Goal: Find specific page/section: Find specific page/section

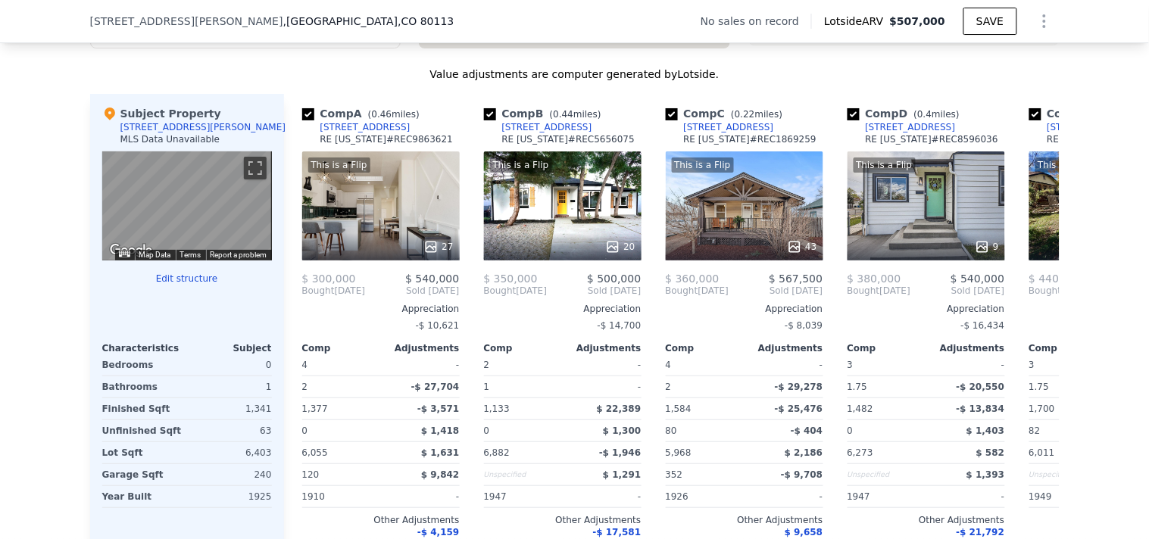
scroll to position [1428, 0]
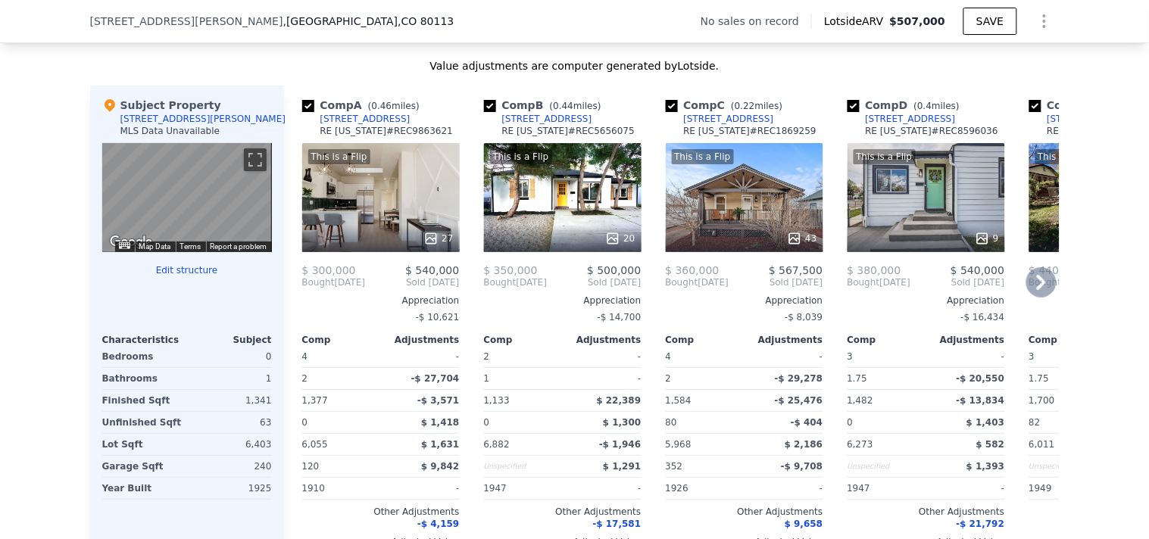
click at [685, 220] on div "This is a Flip 43" at bounding box center [745, 197] width 158 height 109
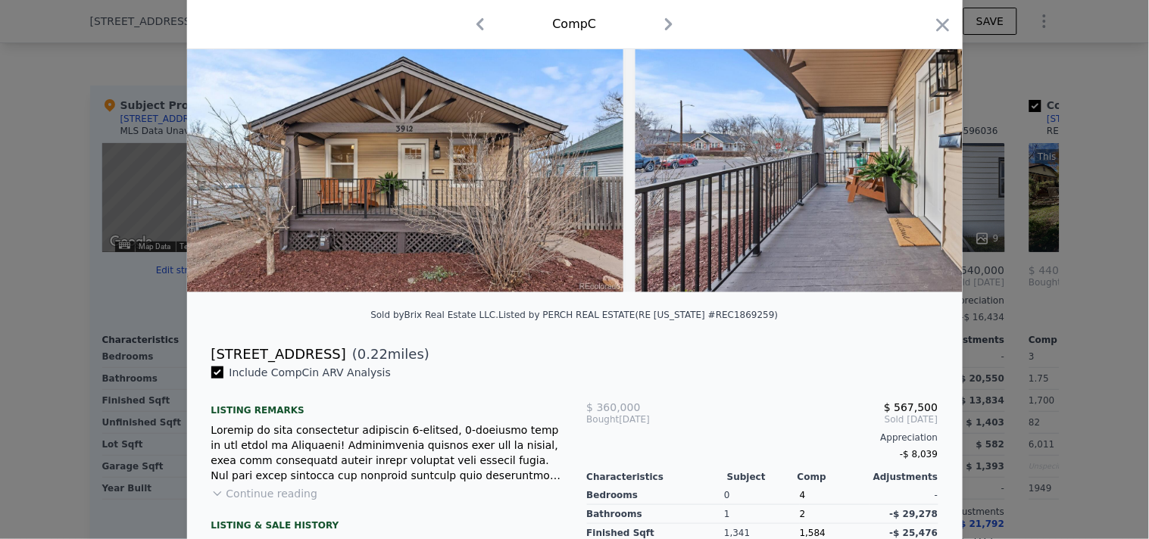
scroll to position [36, 0]
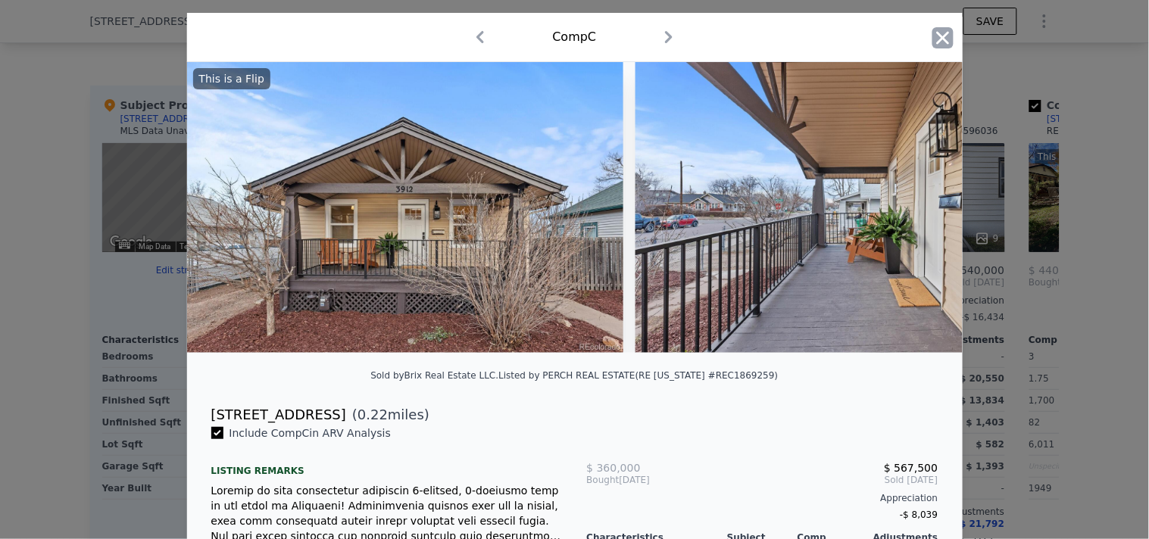
click at [936, 42] on icon "button" at bounding box center [943, 37] width 21 height 21
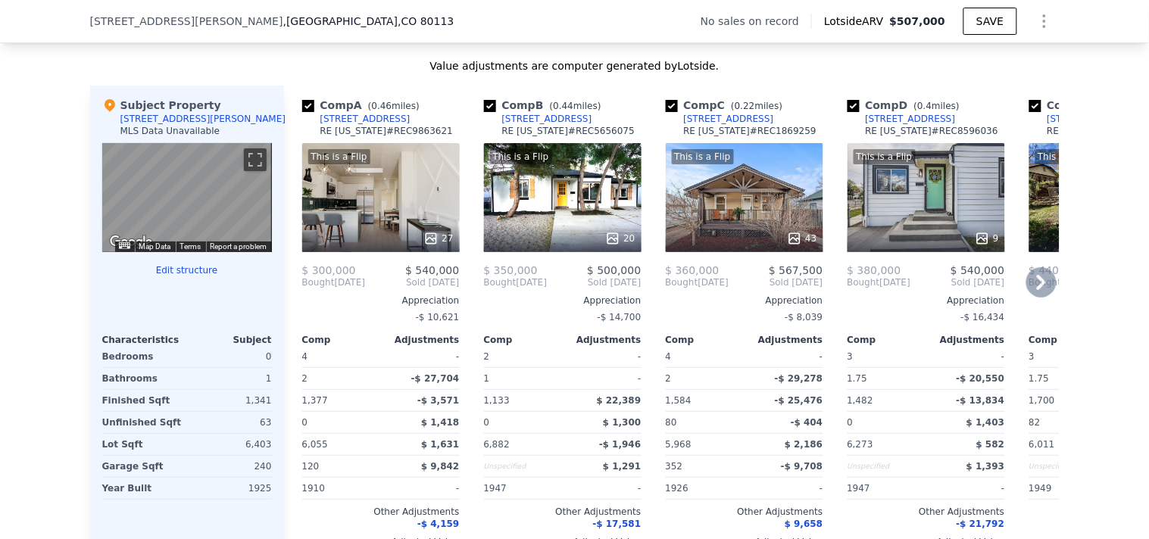
click at [910, 233] on div "This is a Flip 9" at bounding box center [927, 197] width 158 height 109
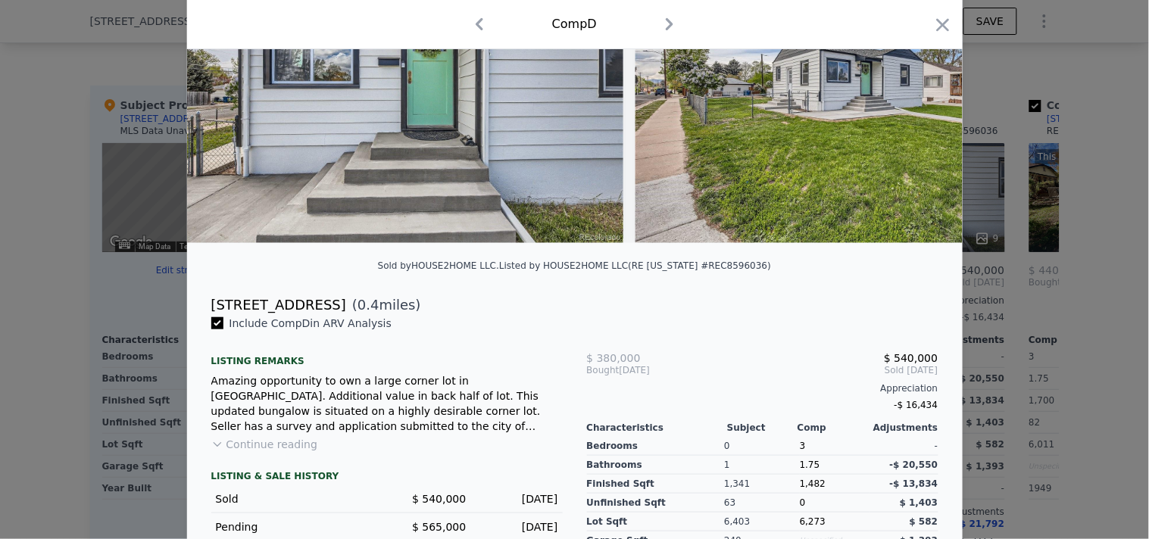
scroll to position [149, 0]
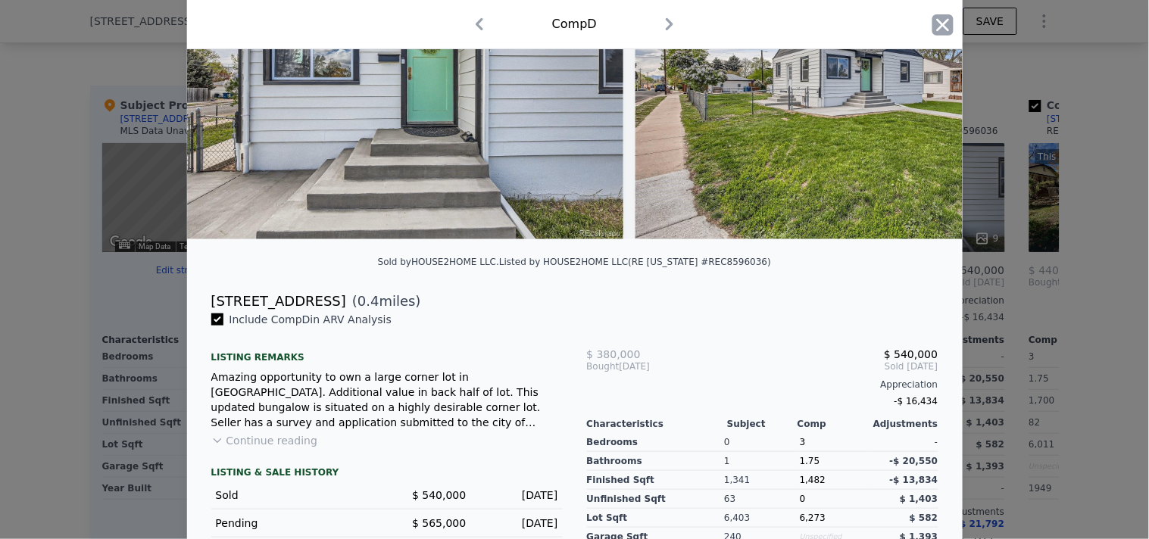
click at [937, 33] on icon "button" at bounding box center [943, 24] width 21 height 21
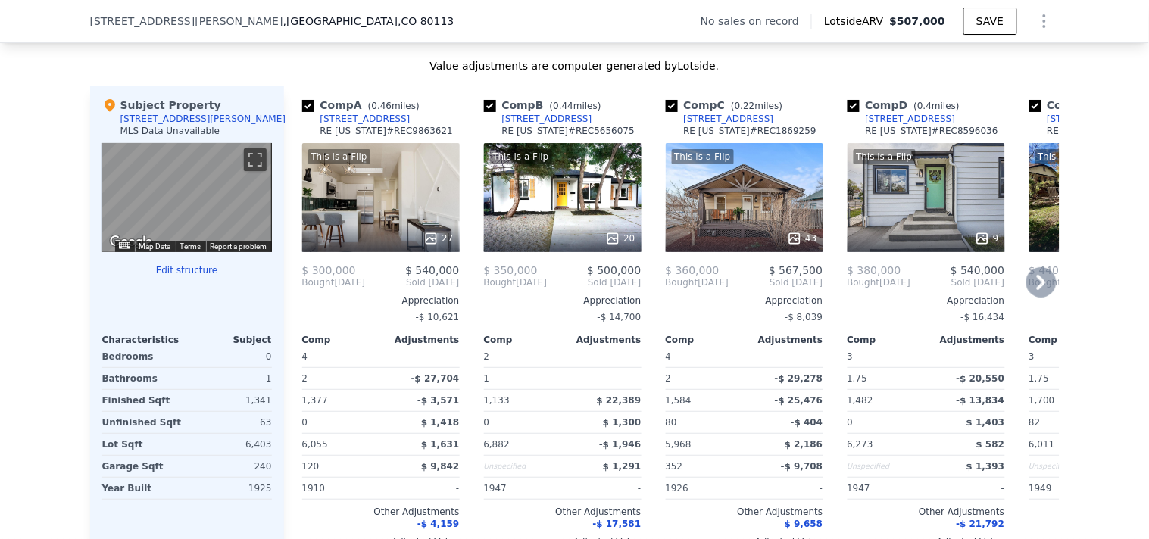
click at [1030, 307] on div "Appreciation" at bounding box center [1109, 301] width 158 height 12
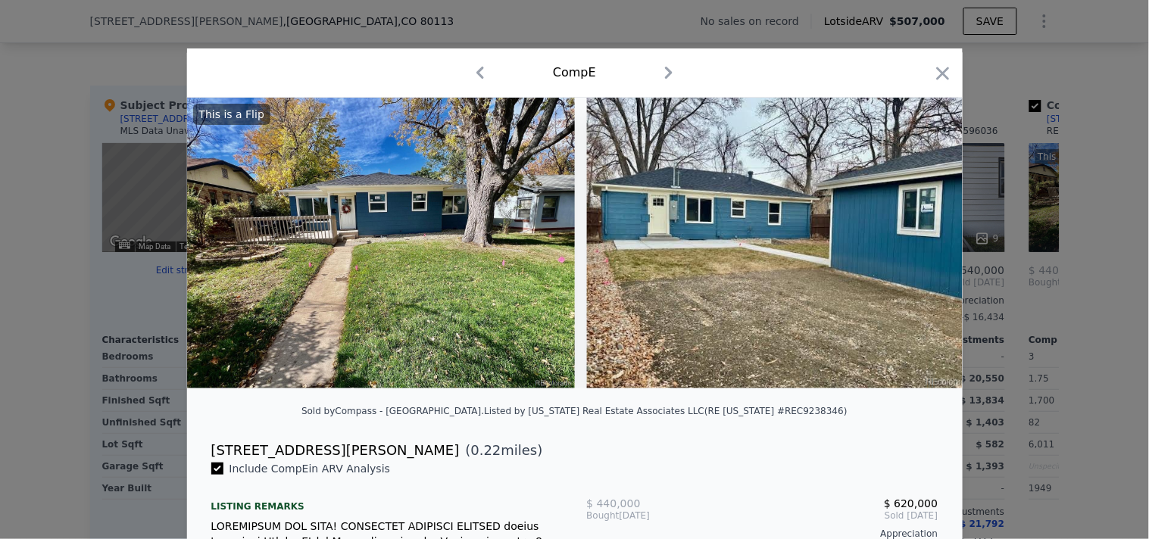
click at [937, 85] on div at bounding box center [943, 76] width 21 height 27
click at [937, 81] on icon "button" at bounding box center [943, 73] width 21 height 21
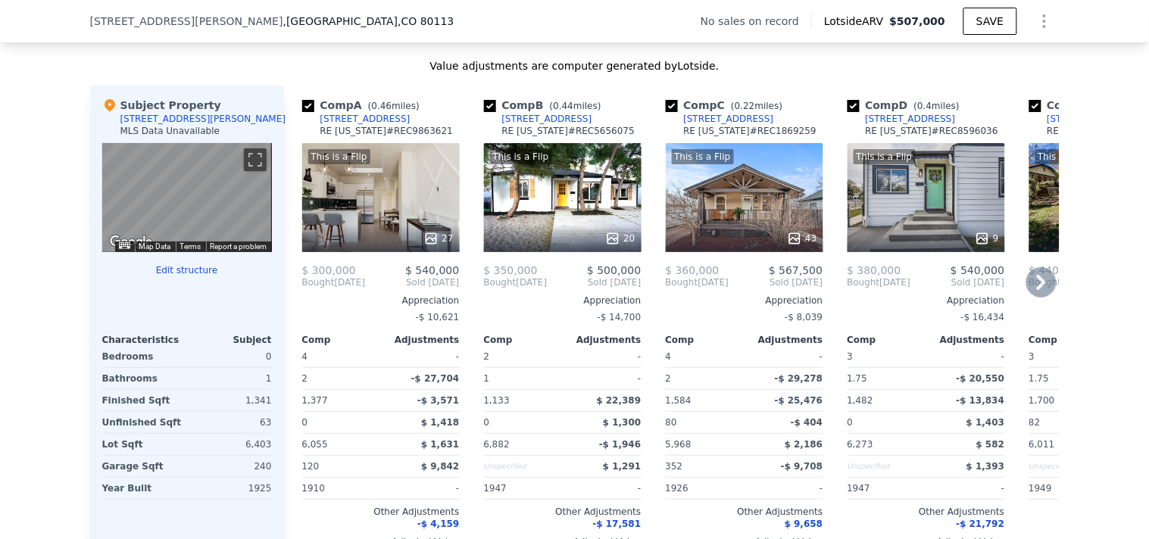
click at [1034, 284] on icon at bounding box center [1042, 282] width 30 height 30
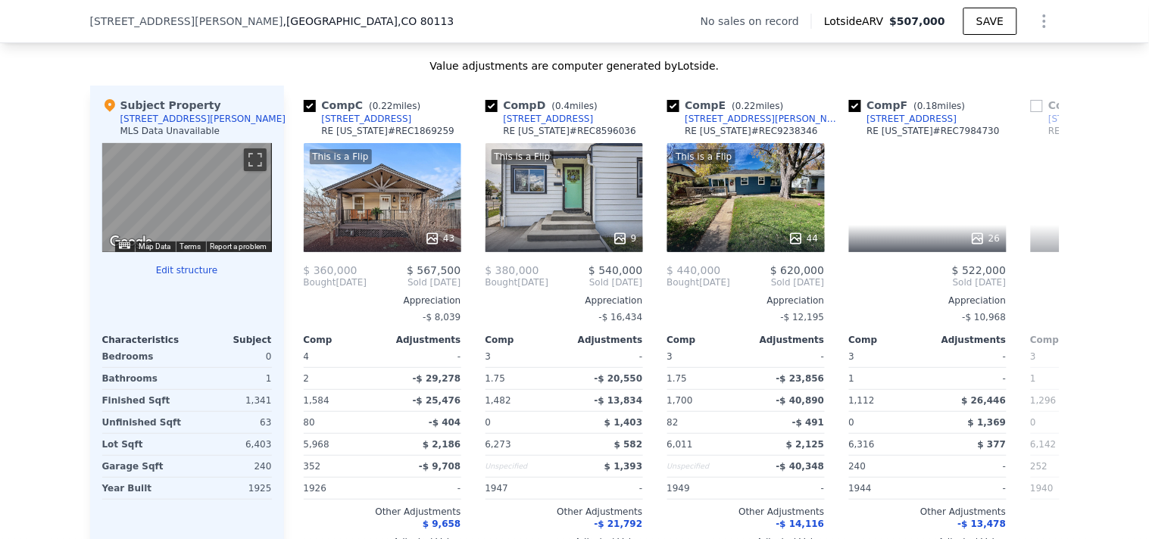
scroll to position [0, 364]
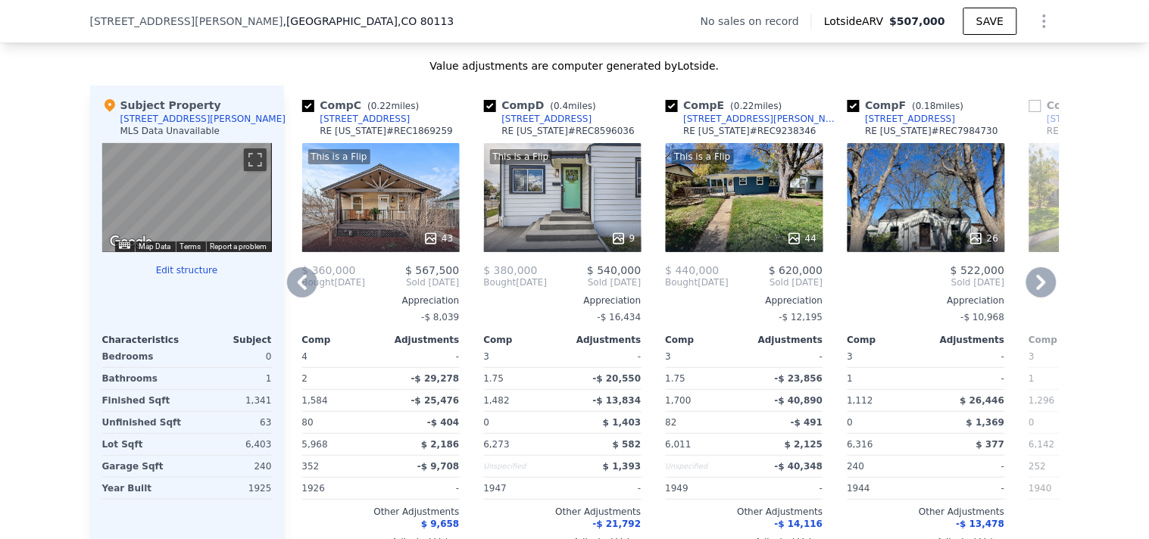
click at [882, 239] on div at bounding box center [927, 238] width 158 height 27
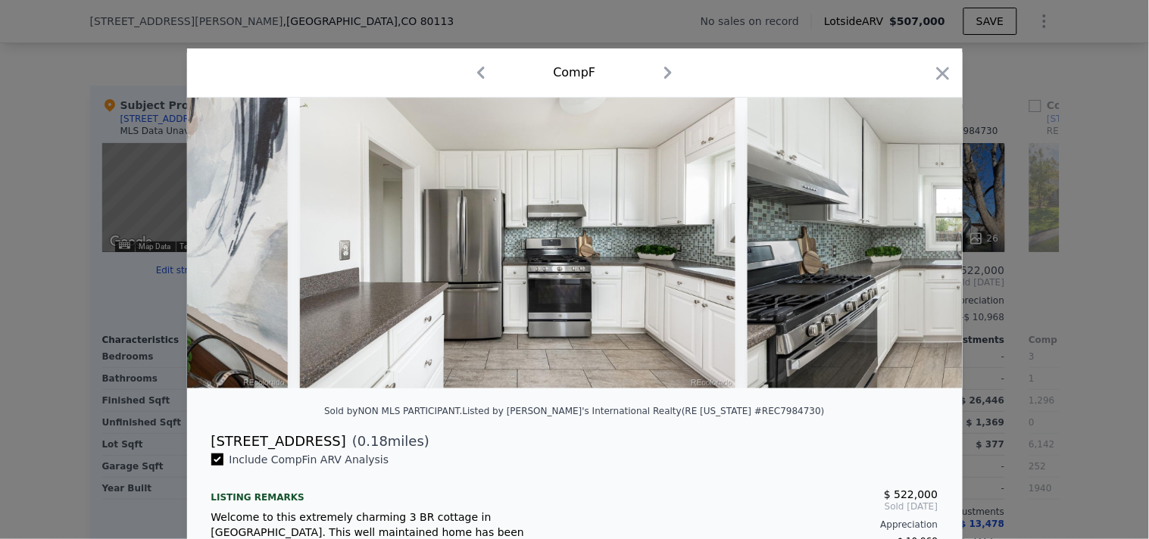
scroll to position [0, 5571]
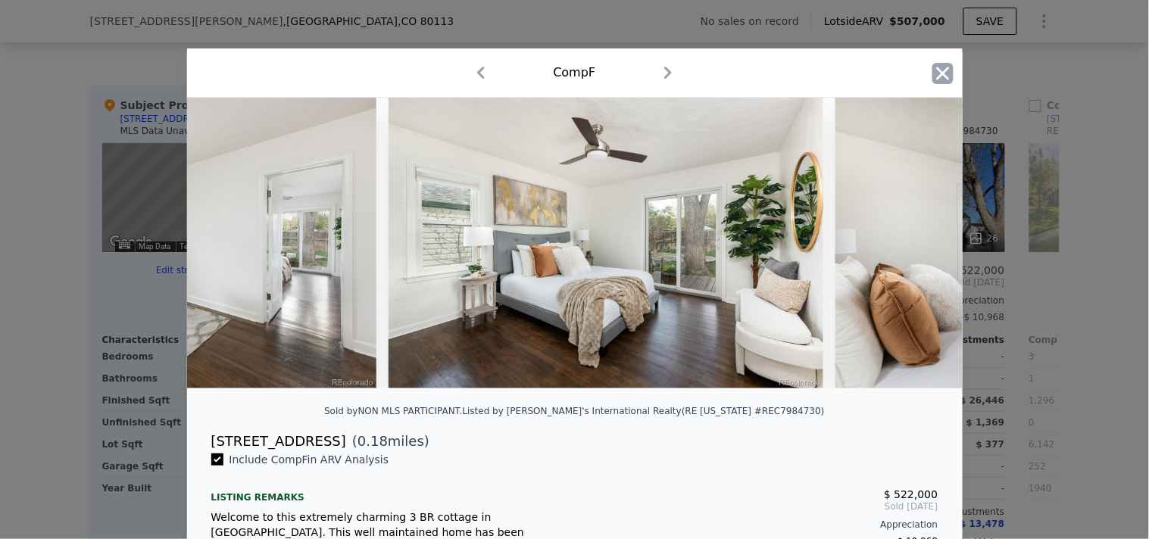
click at [936, 81] on icon "button" at bounding box center [943, 73] width 21 height 21
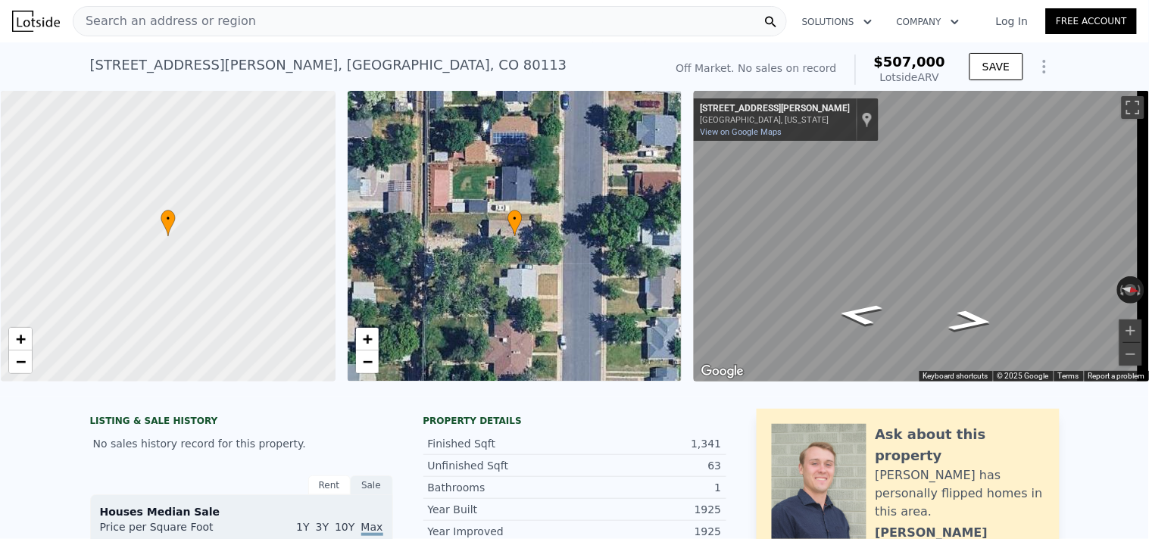
click at [302, 23] on div "Search an address or region" at bounding box center [430, 21] width 714 height 30
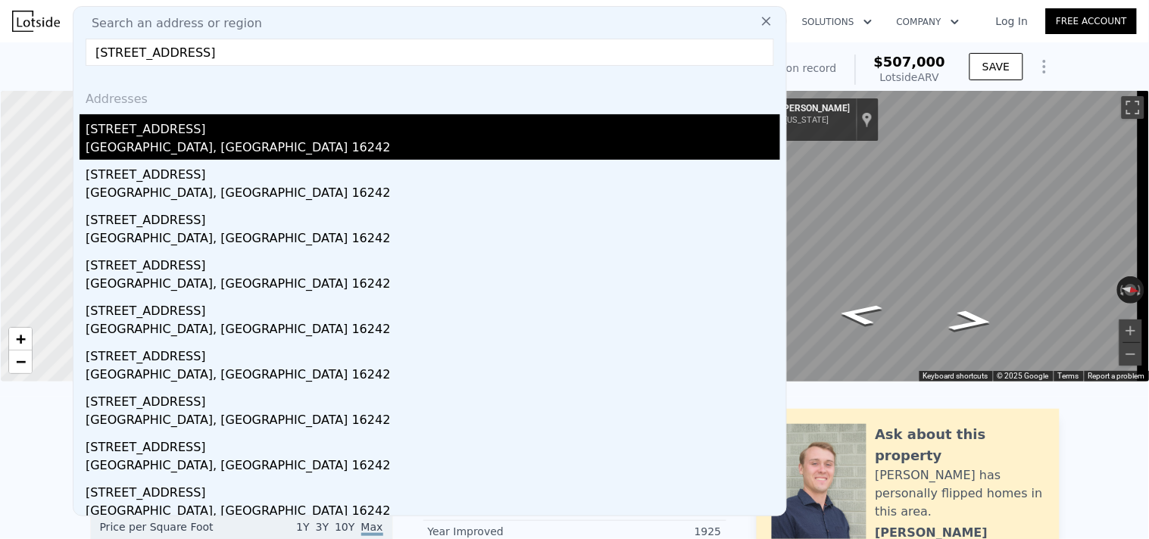
type input "[STREET_ADDRESS]"
click at [279, 133] on div "[STREET_ADDRESS]" at bounding box center [433, 126] width 695 height 24
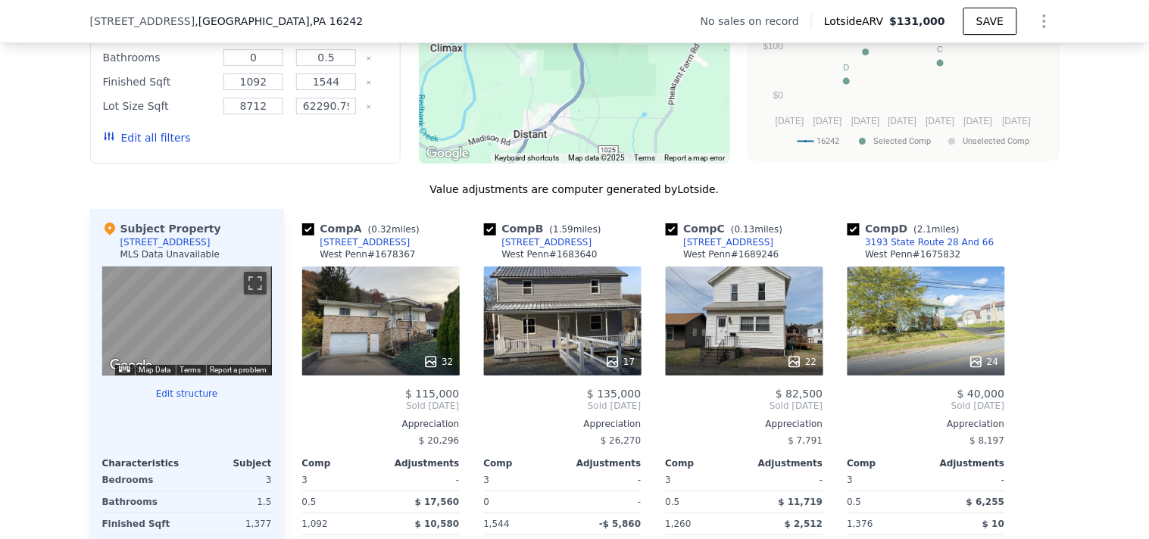
scroll to position [1281, 0]
